Goal: Answer question/provide support

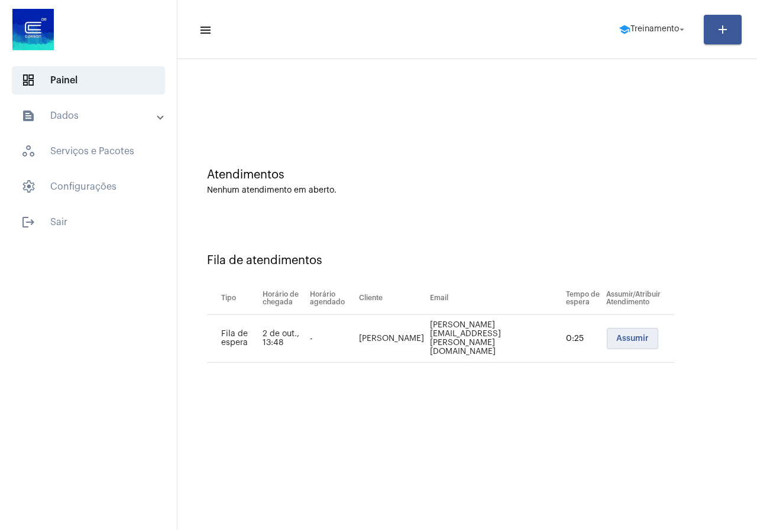
click at [618, 341] on span "Assumir" at bounding box center [632, 339] width 33 height 8
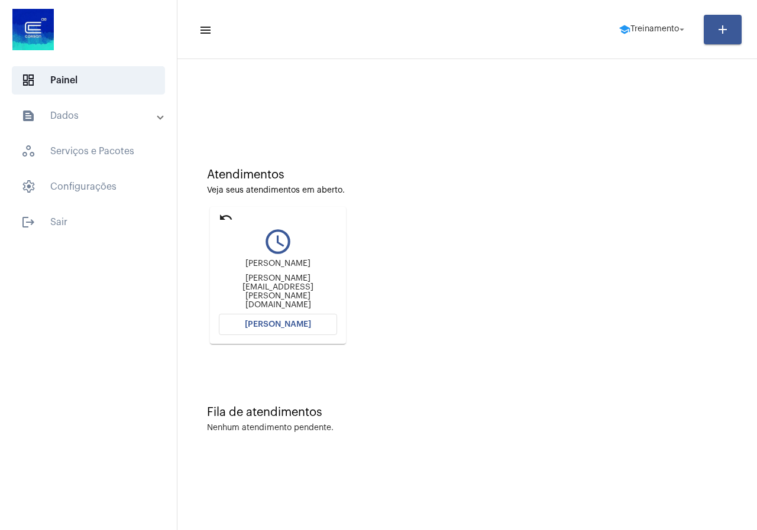
click at [317, 323] on button "[PERSON_NAME]" at bounding box center [278, 324] width 118 height 21
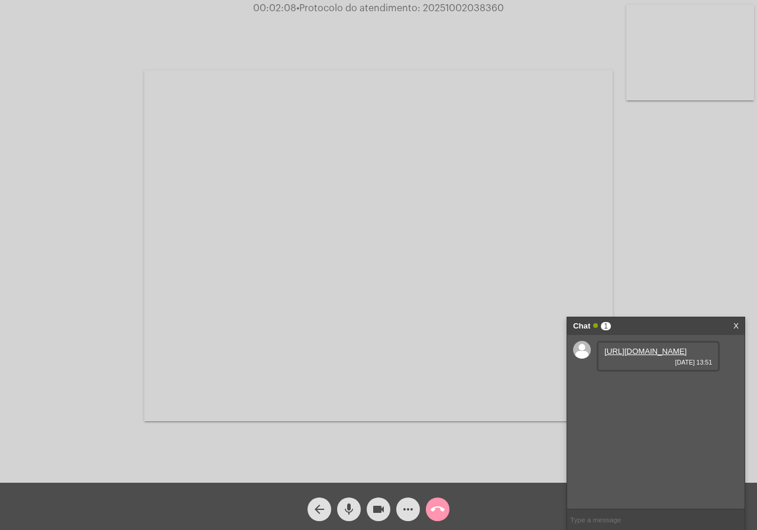
click at [641, 356] on link "[URL][DOMAIN_NAME]" at bounding box center [645, 351] width 82 height 9
click at [622, 390] on link "[URL][DOMAIN_NAME]" at bounding box center [645, 385] width 82 height 9
click at [456, 9] on span "• Protocolo do atendimento: 20251002038360" at bounding box center [399, 8] width 207 height 9
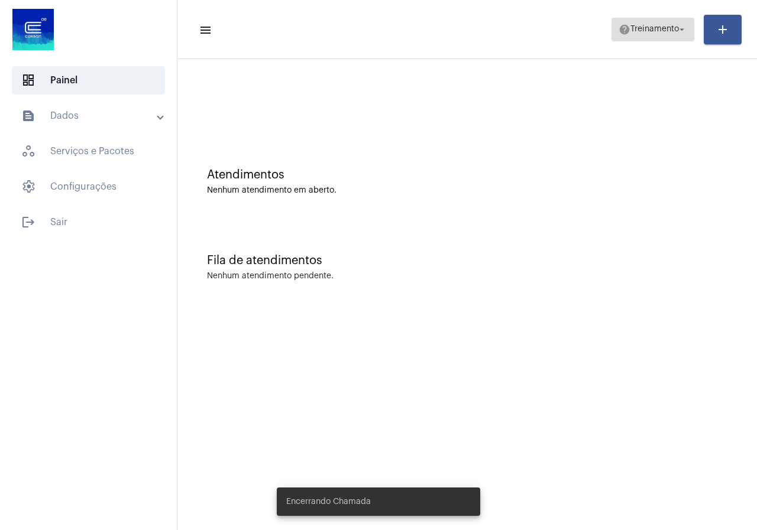
click at [635, 25] on span "Treinamento" at bounding box center [654, 29] width 48 height 8
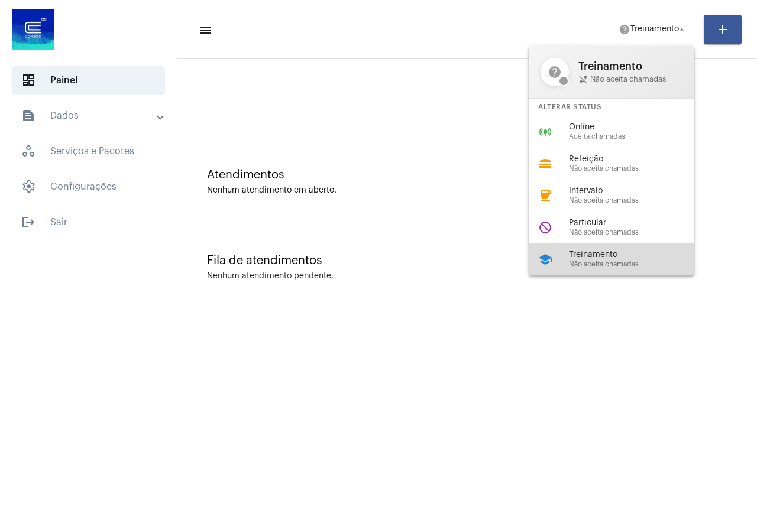
click at [573, 264] on span "Não aceita chamadas" at bounding box center [636, 265] width 135 height 8
